Goal: Task Accomplishment & Management: Use online tool/utility

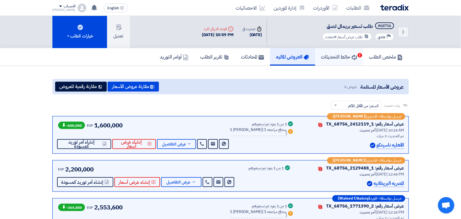
click at [354, 58] on use at bounding box center [354, 57] width 5 height 5
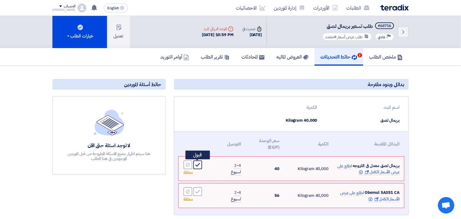
click at [199, 165] on icon "Accept" at bounding box center [197, 164] width 5 height 5
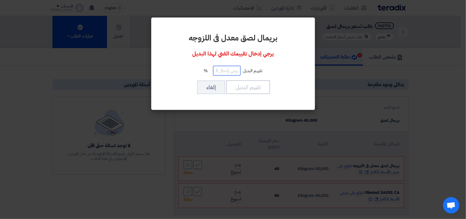
click at [226, 70] on input "number" at bounding box center [226, 71] width 27 height 10
type input "100"
click at [253, 85] on button "تقييم البديل" at bounding box center [248, 87] width 44 height 14
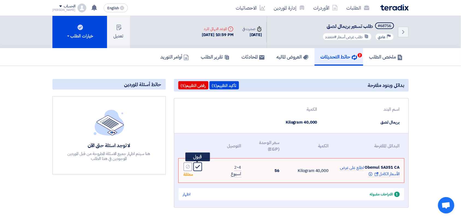
click at [196, 166] on use at bounding box center [197, 167] width 5 height 4
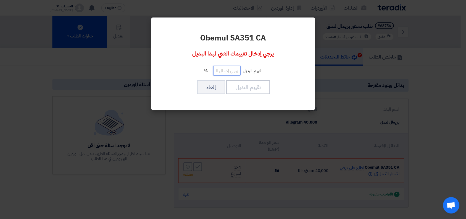
click at [236, 70] on input "number" at bounding box center [226, 71] width 27 height 10
type input "100"
click at [245, 89] on button "تقييم البديل" at bounding box center [248, 87] width 44 height 14
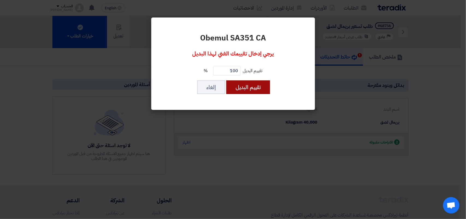
click at [249, 87] on div "Obemul SA351 CA يرجي إدخال تقييمك الفني لهذا البديل تقييم البديل 100 % تقييم ال…" at bounding box center [233, 63] width 151 height 79
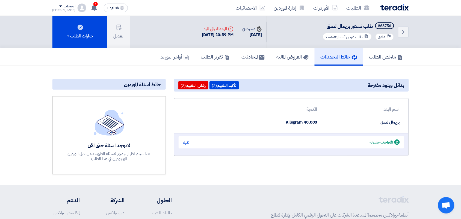
click at [391, 5] on img at bounding box center [394, 7] width 28 height 6
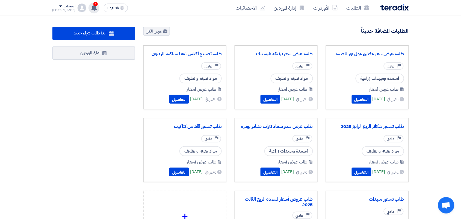
click at [93, 4] on span "1" at bounding box center [95, 4] width 4 height 4
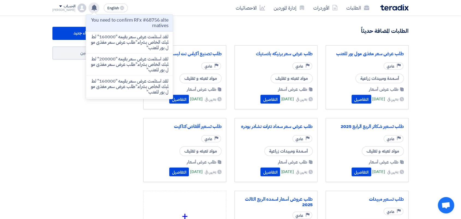
click at [244, 30] on div "الطلبات المضافة حديثاً عرض الكل" at bounding box center [275, 32] width 265 height 10
